Goal: Navigation & Orientation: Find specific page/section

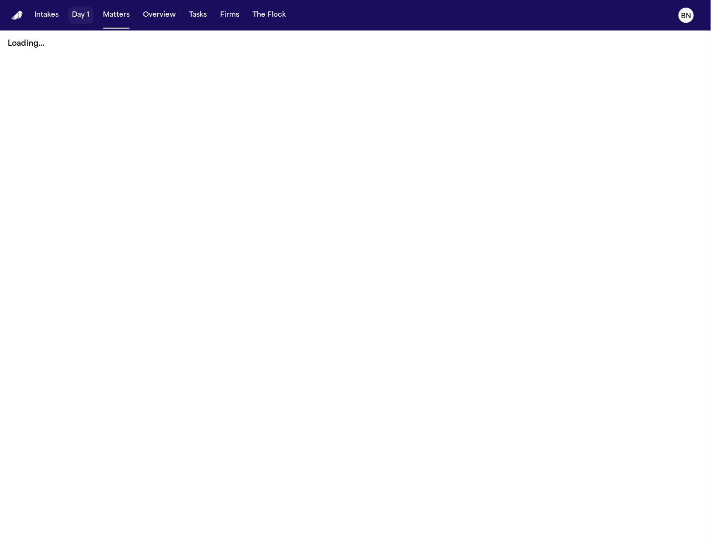
click at [77, 19] on button "Day 1" at bounding box center [80, 15] width 25 height 17
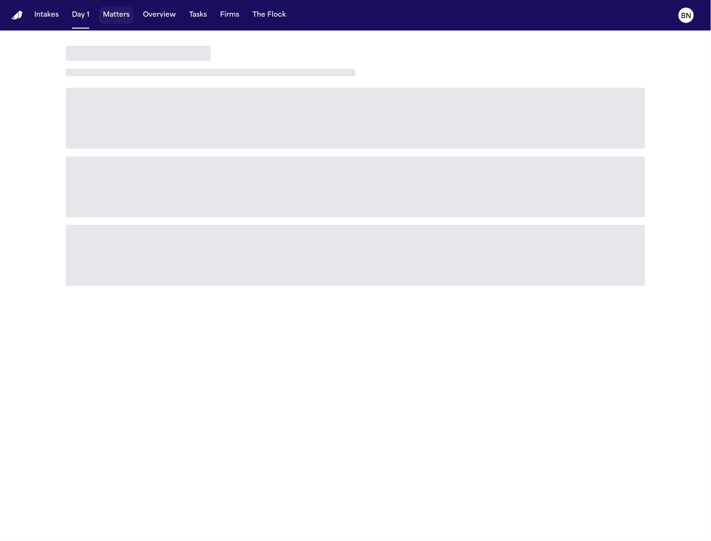
click at [114, 17] on button "Matters" at bounding box center [116, 15] width 34 height 17
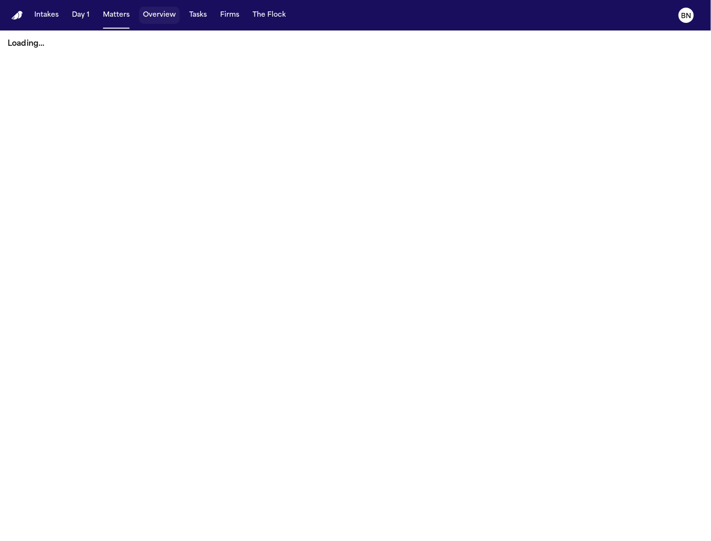
click at [145, 22] on button "Overview" at bounding box center [159, 15] width 41 height 17
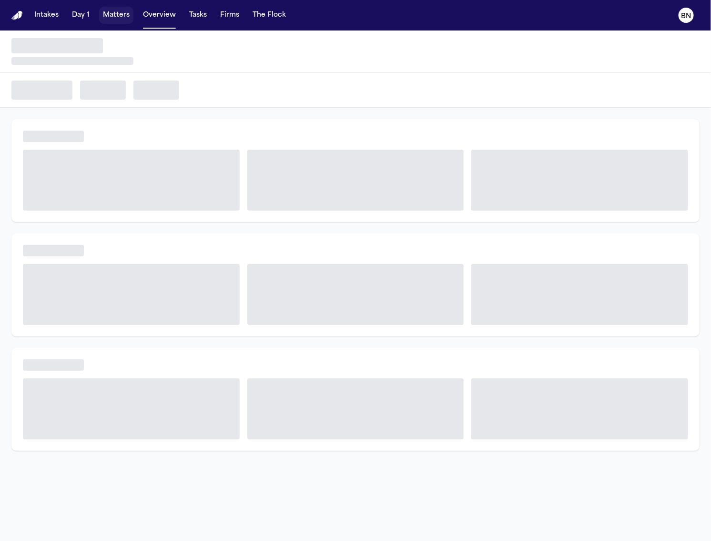
click at [124, 21] on button "Matters" at bounding box center [116, 15] width 34 height 17
